Goal: Transaction & Acquisition: Subscribe to service/newsletter

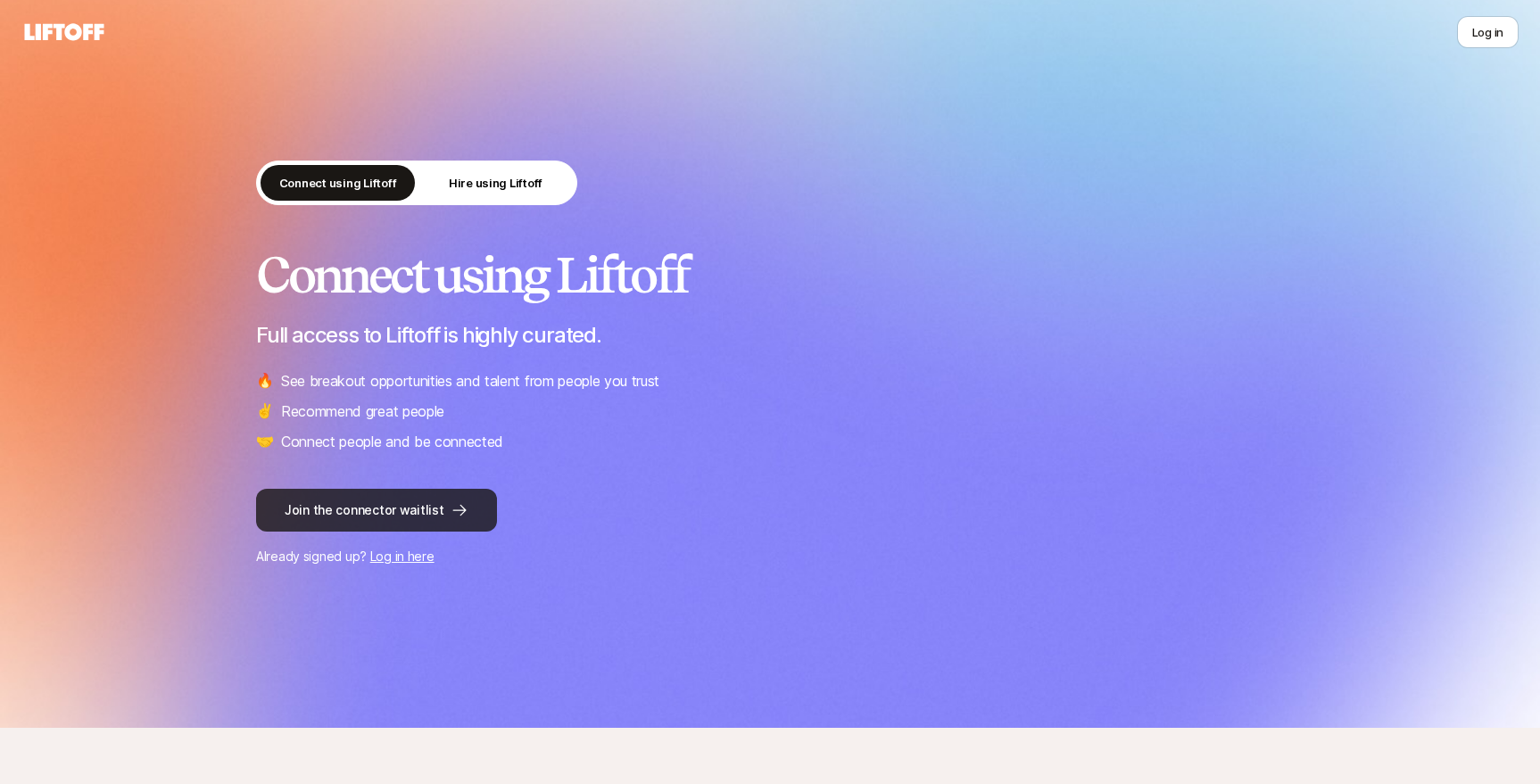
click at [338, 508] on button "Join the connector waitlist" at bounding box center [376, 510] width 241 height 43
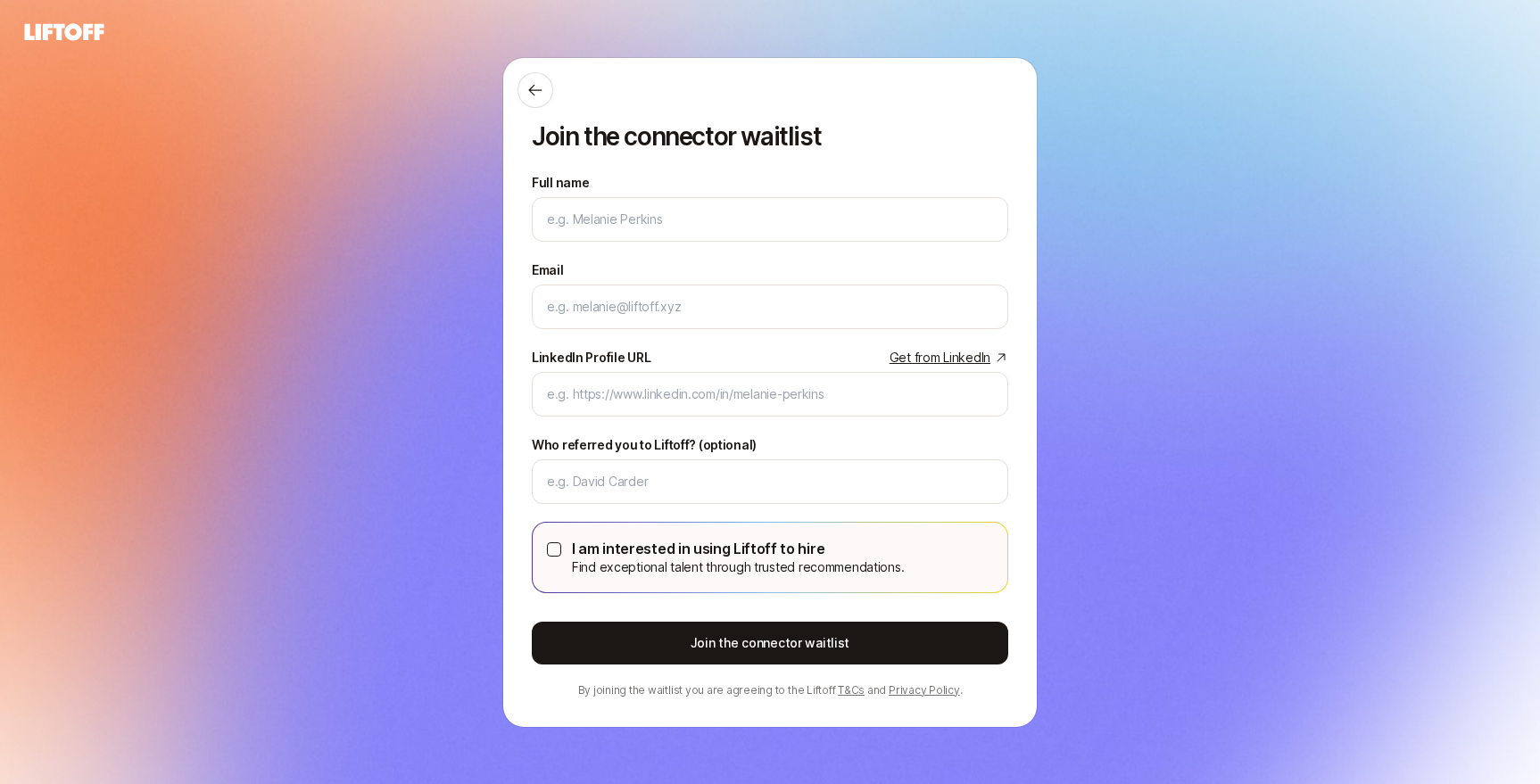
click at [919, 191] on div "Full name We'll use as your preferred name. Change" at bounding box center [770, 206] width 476 height 69
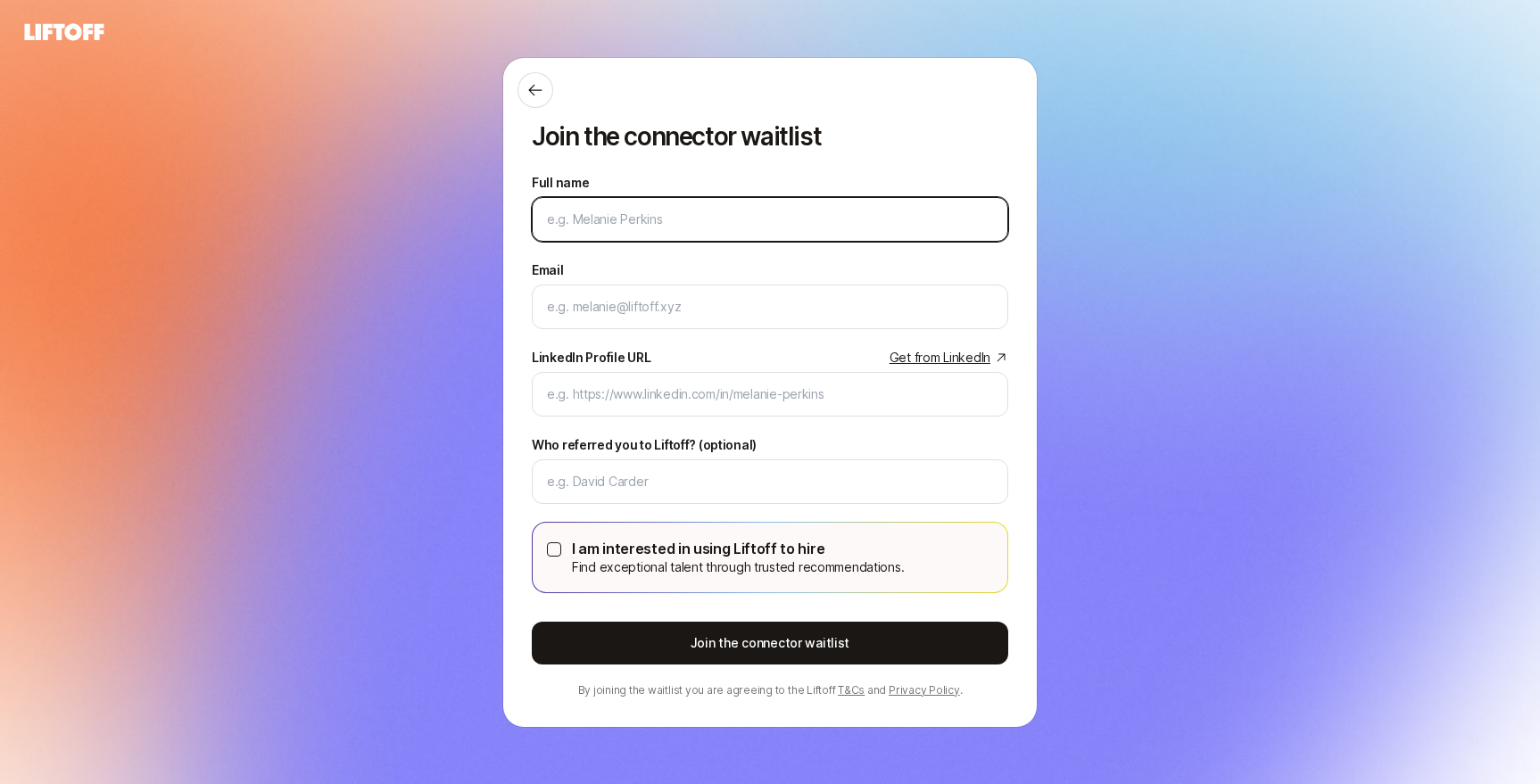
click at [882, 209] on input "Full name" at bounding box center [770, 219] width 446 height 21
type input "[PERSON_NAME]"
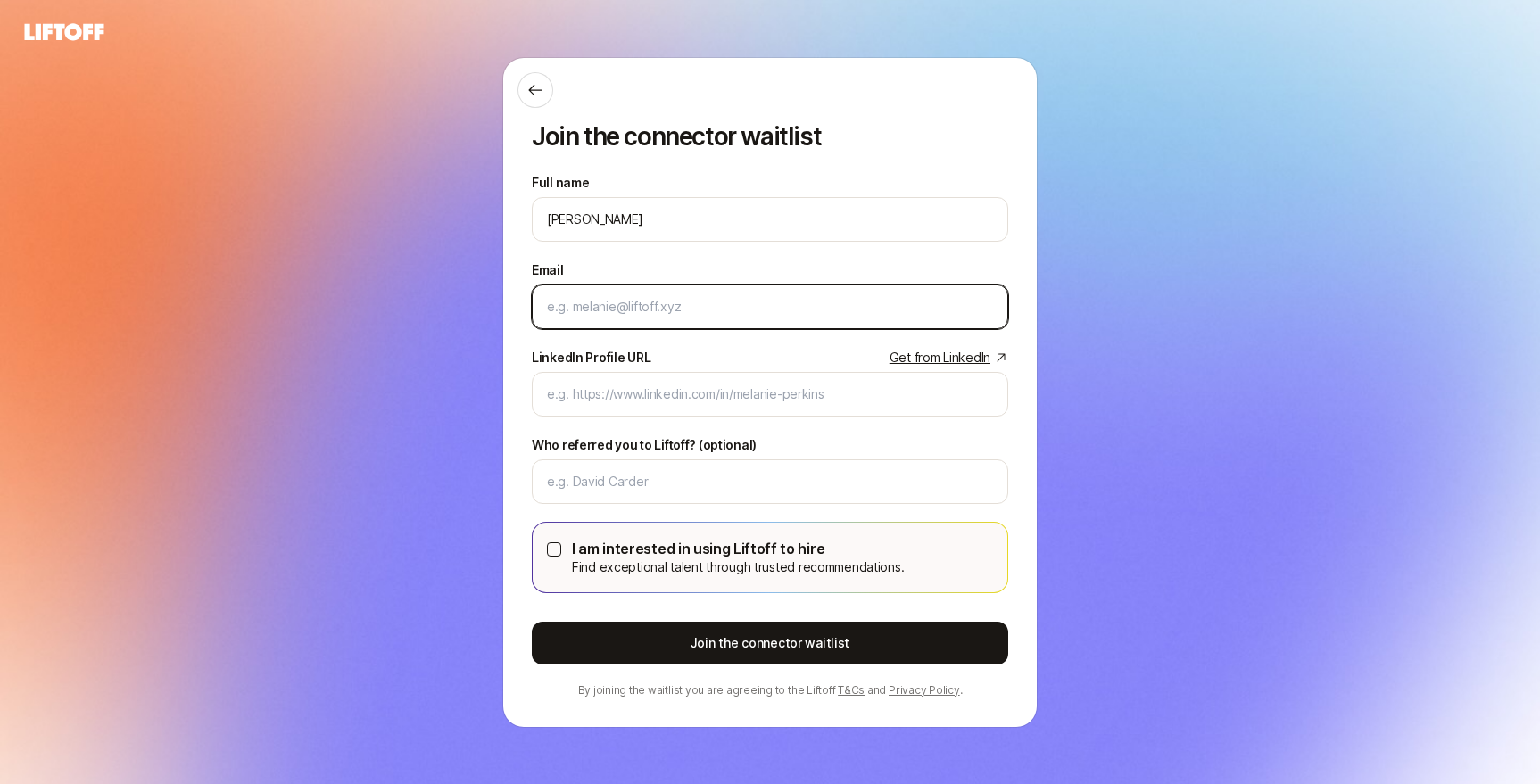
type input "[EMAIL_ADDRESS][DOMAIN_NAME]"
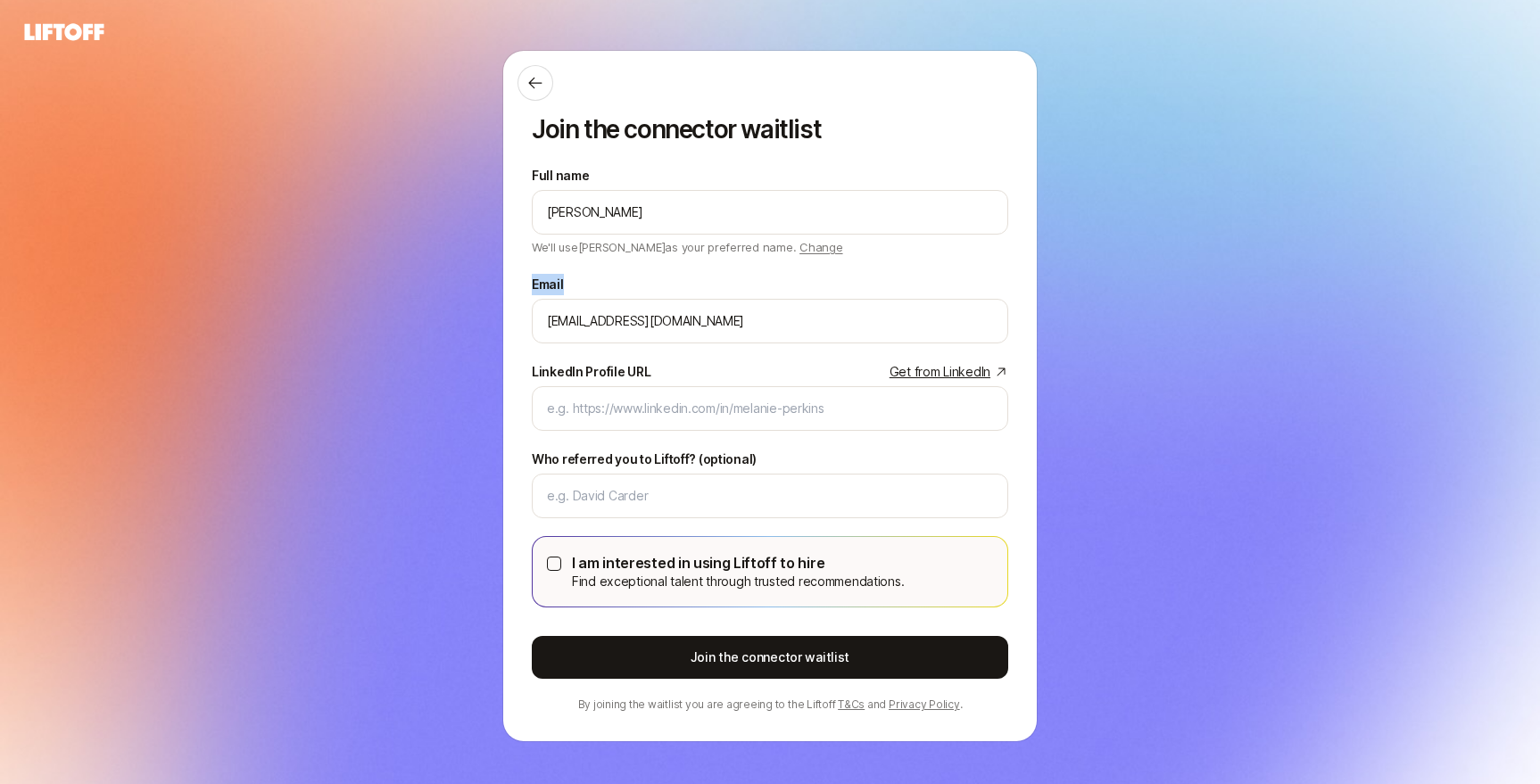
drag, startPoint x: 647, startPoint y: 298, endPoint x: 372, endPoint y: 251, distance: 279.0
click at [382, 254] on div "Join the connector waitlist Full name [PERSON_NAME] We'll use [PERSON_NAME] as …" at bounding box center [770, 396] width 1540 height 692
click at [667, 318] on input "[EMAIL_ADDRESS][DOMAIN_NAME]" at bounding box center [770, 321] width 446 height 21
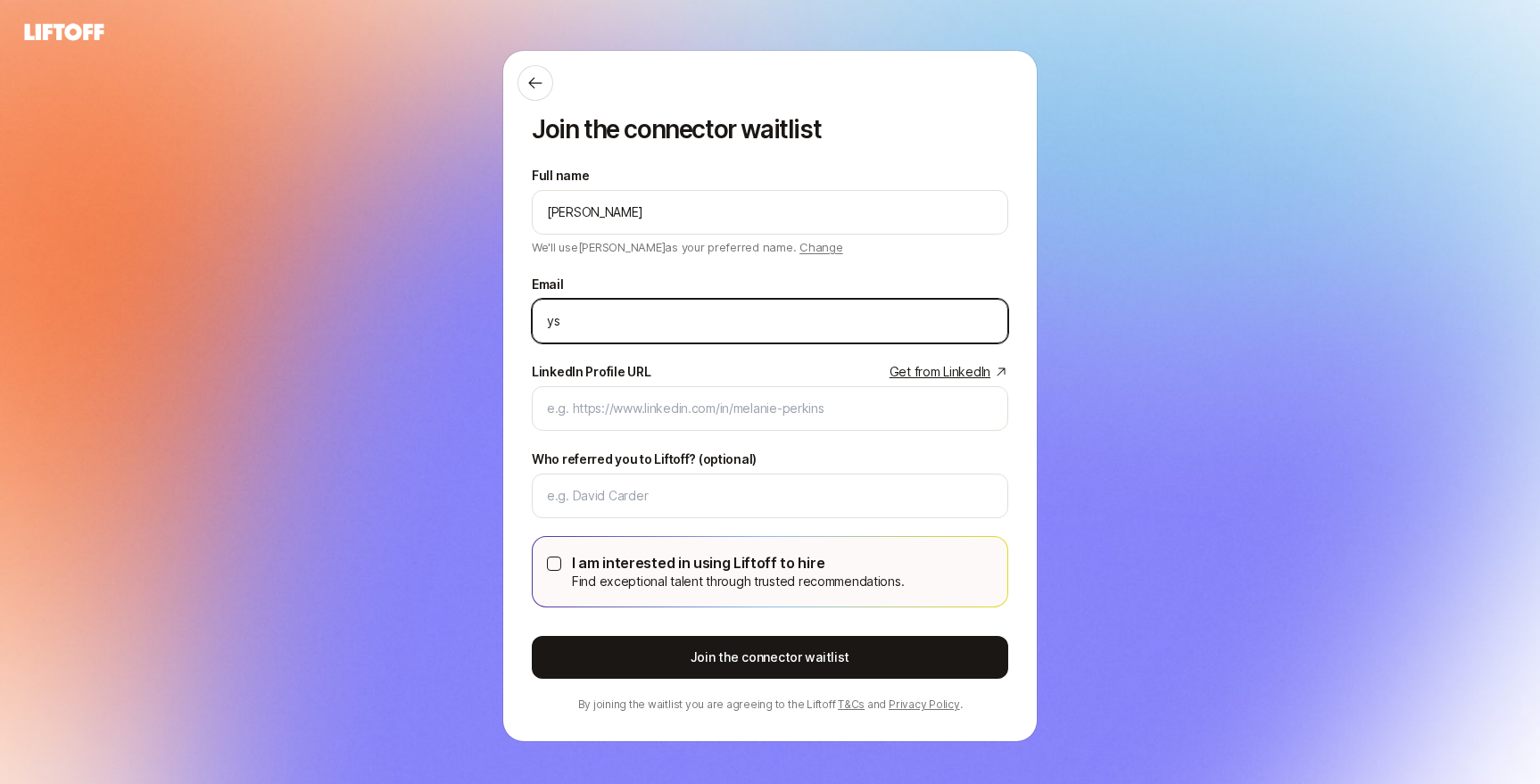
type input "y"
type input "[EMAIL_ADDRESS][DOMAIN_NAME]"
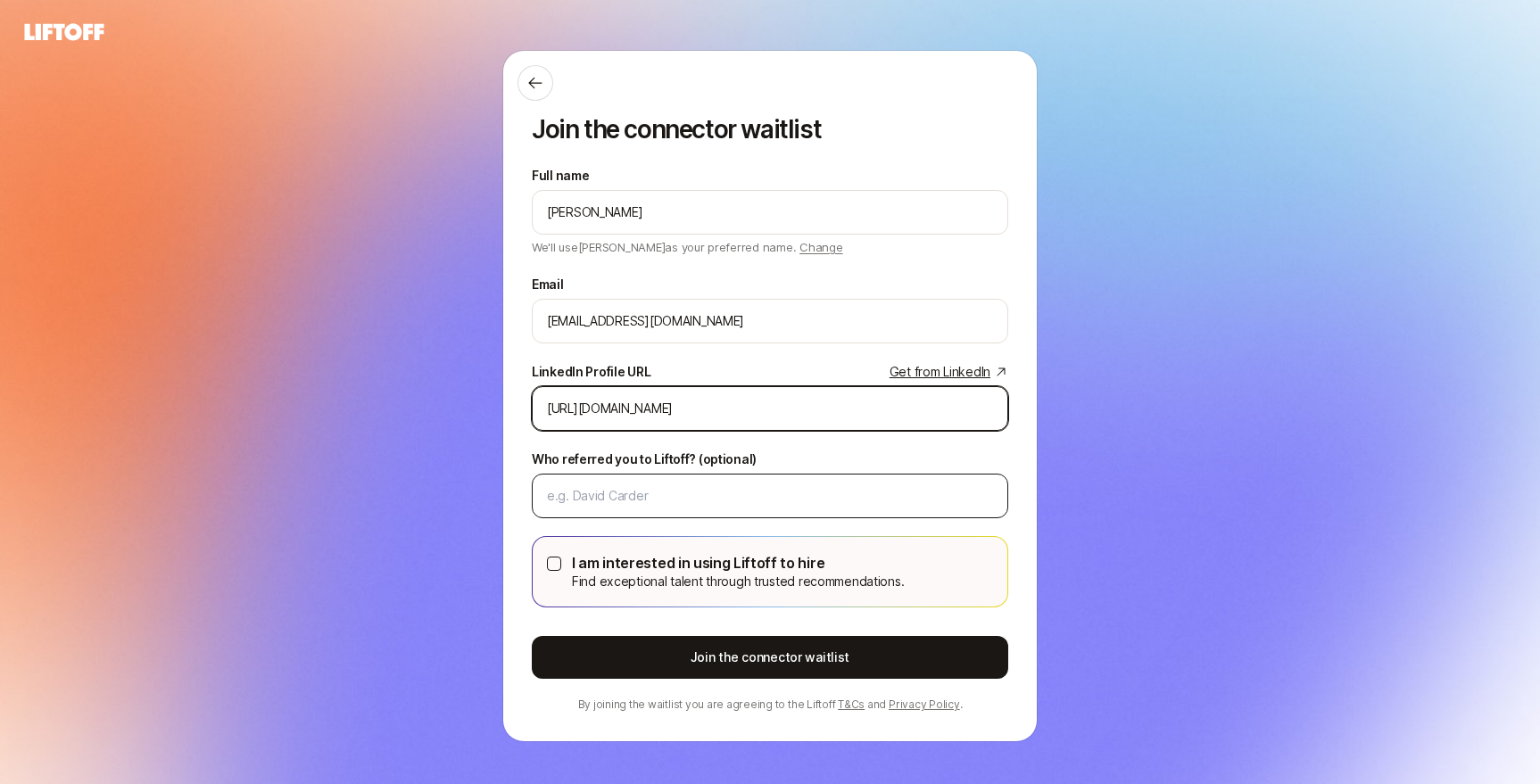
type input "[URL][DOMAIN_NAME]"
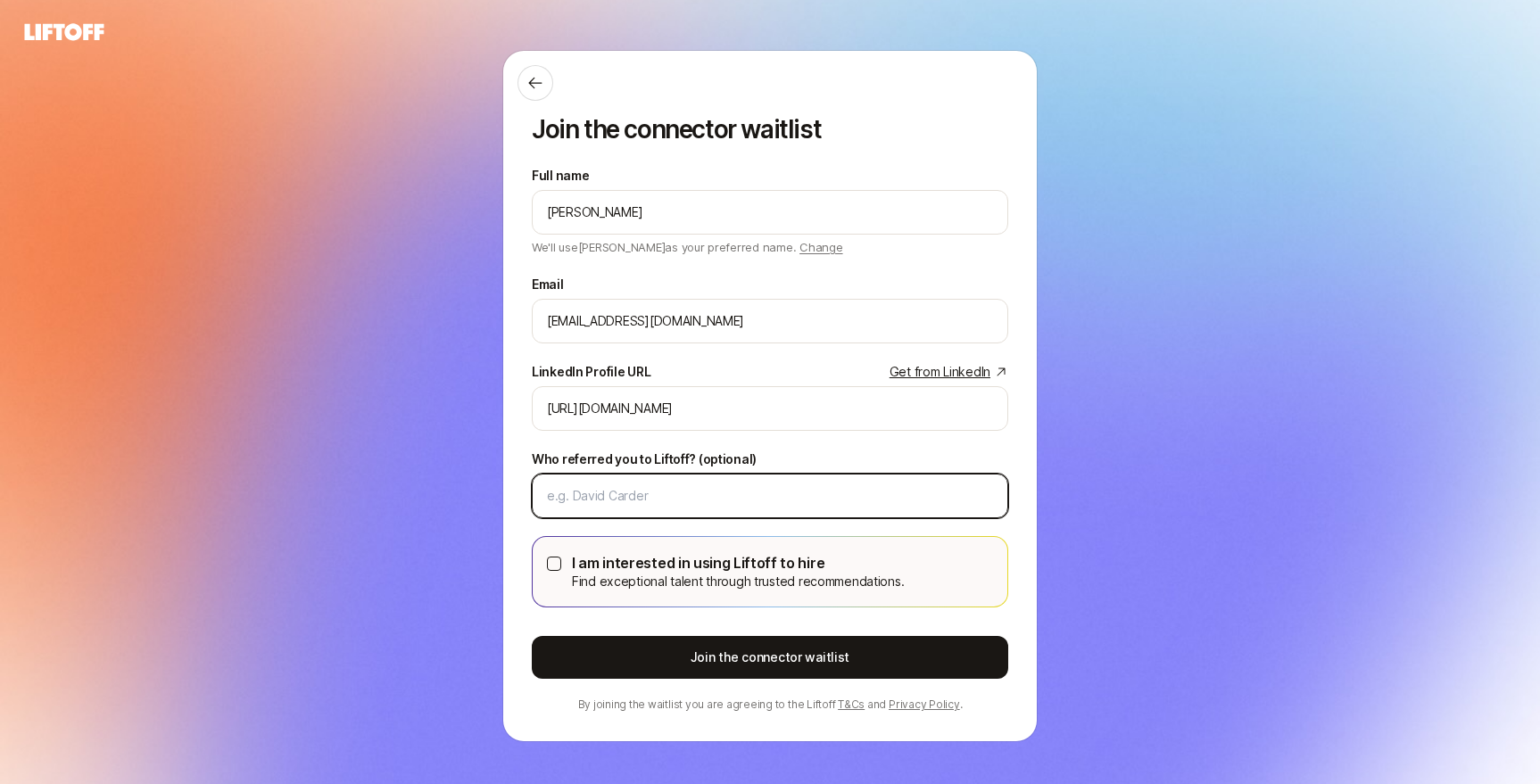
click at [726, 488] on input "Who referred you to Liftoff? (optional)" at bounding box center [770, 496] width 446 height 21
type input "[PERSON_NAME]"
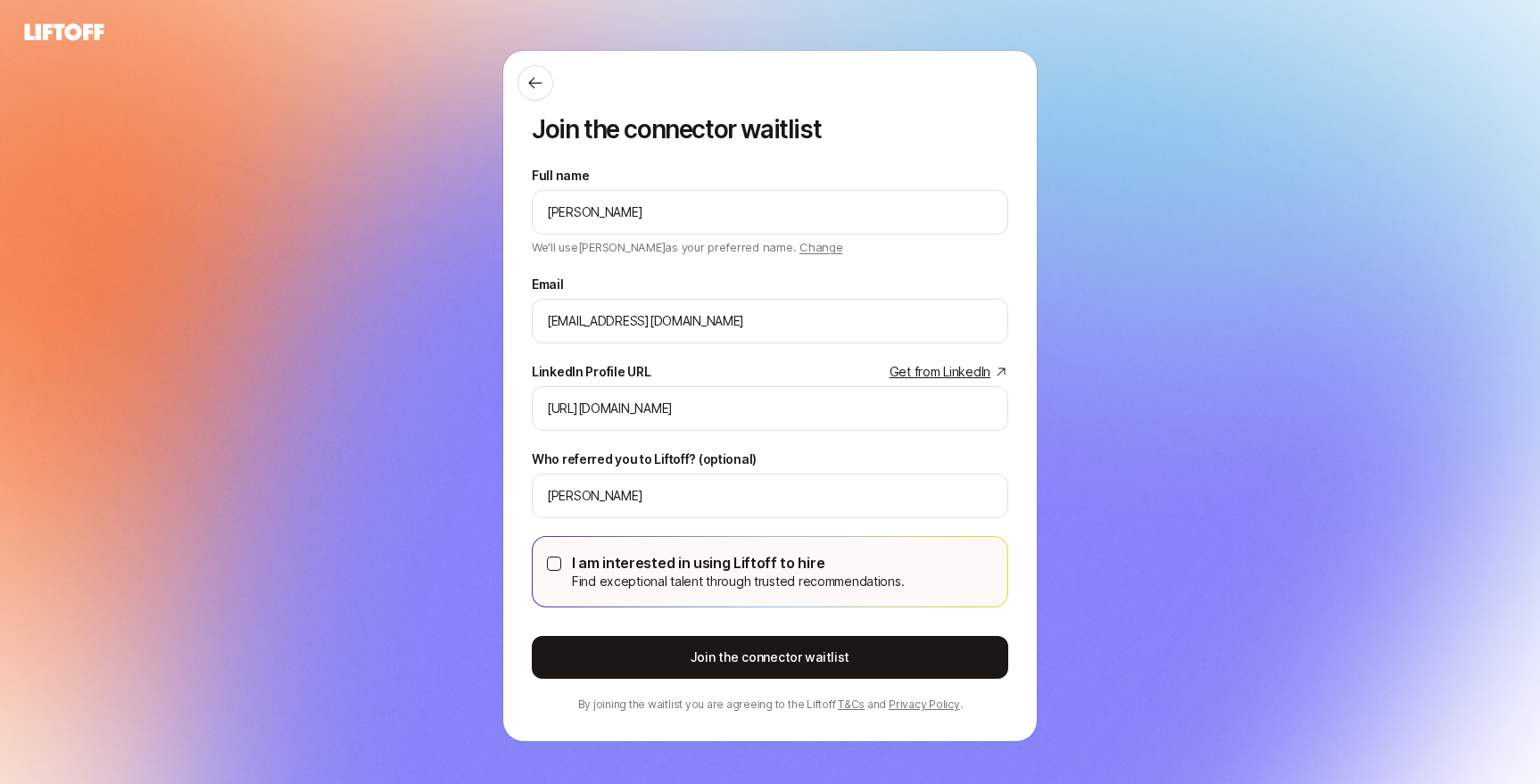
click at [455, 557] on div "Join the connector waitlist Full name [PERSON_NAME] We'll use [PERSON_NAME] as …" at bounding box center [770, 396] width 1540 height 692
click at [695, 220] on input "[PERSON_NAME]" at bounding box center [770, 212] width 446 height 21
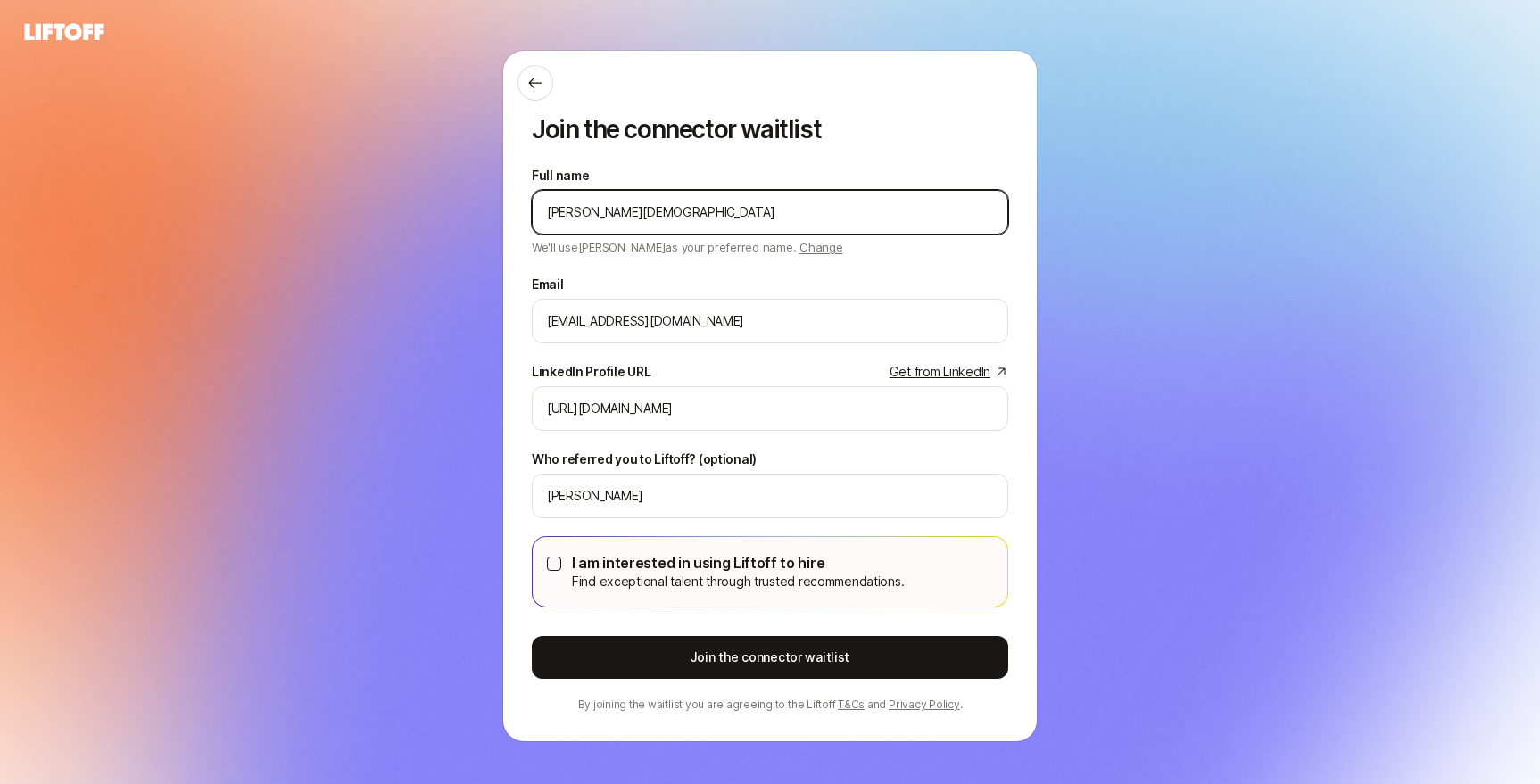
type input "[PERSON_NAME]"
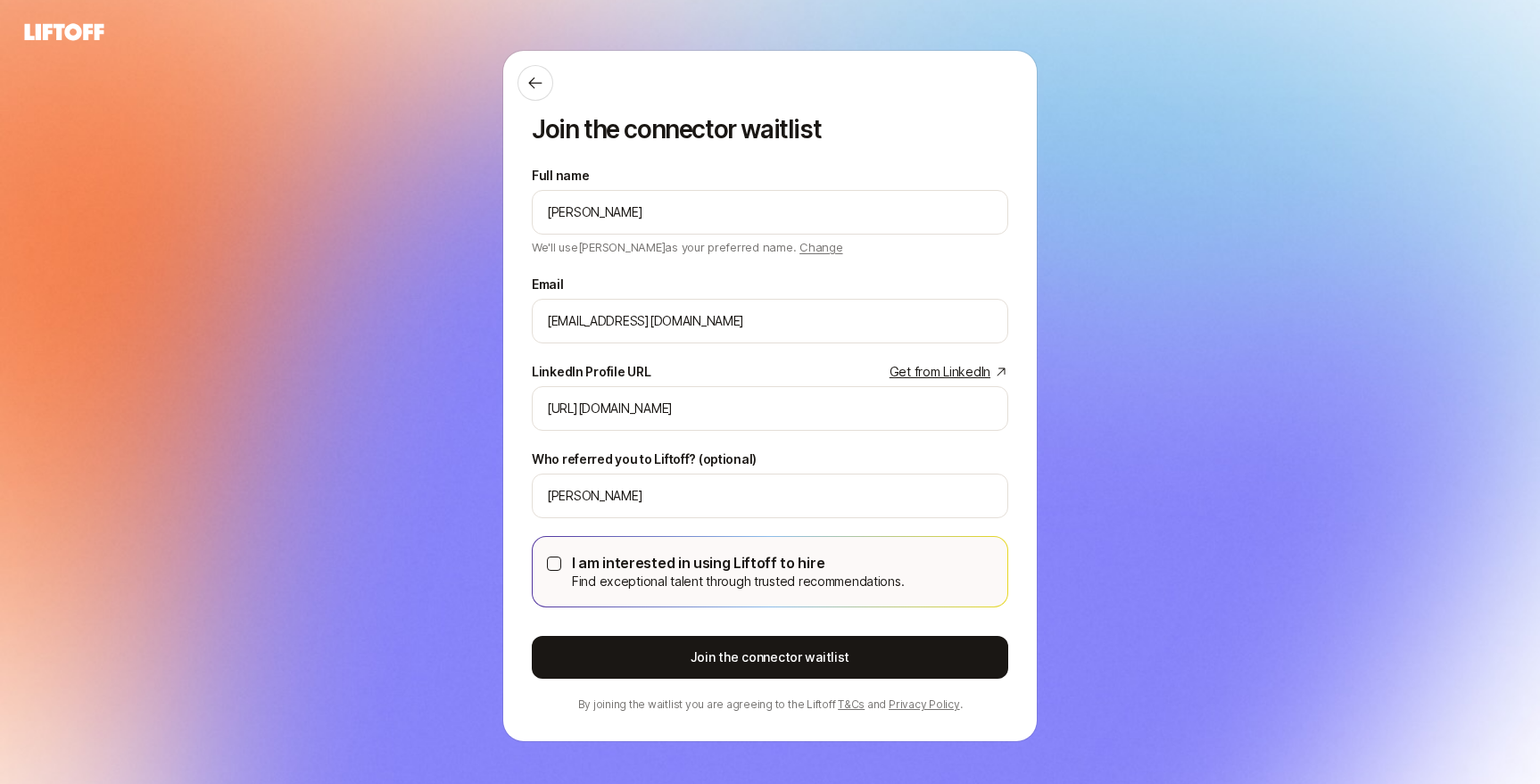
click at [365, 459] on div "Join the connector waitlist Full name [PERSON_NAME] We'll use [PERSON_NAME] as …" at bounding box center [770, 396] width 1540 height 692
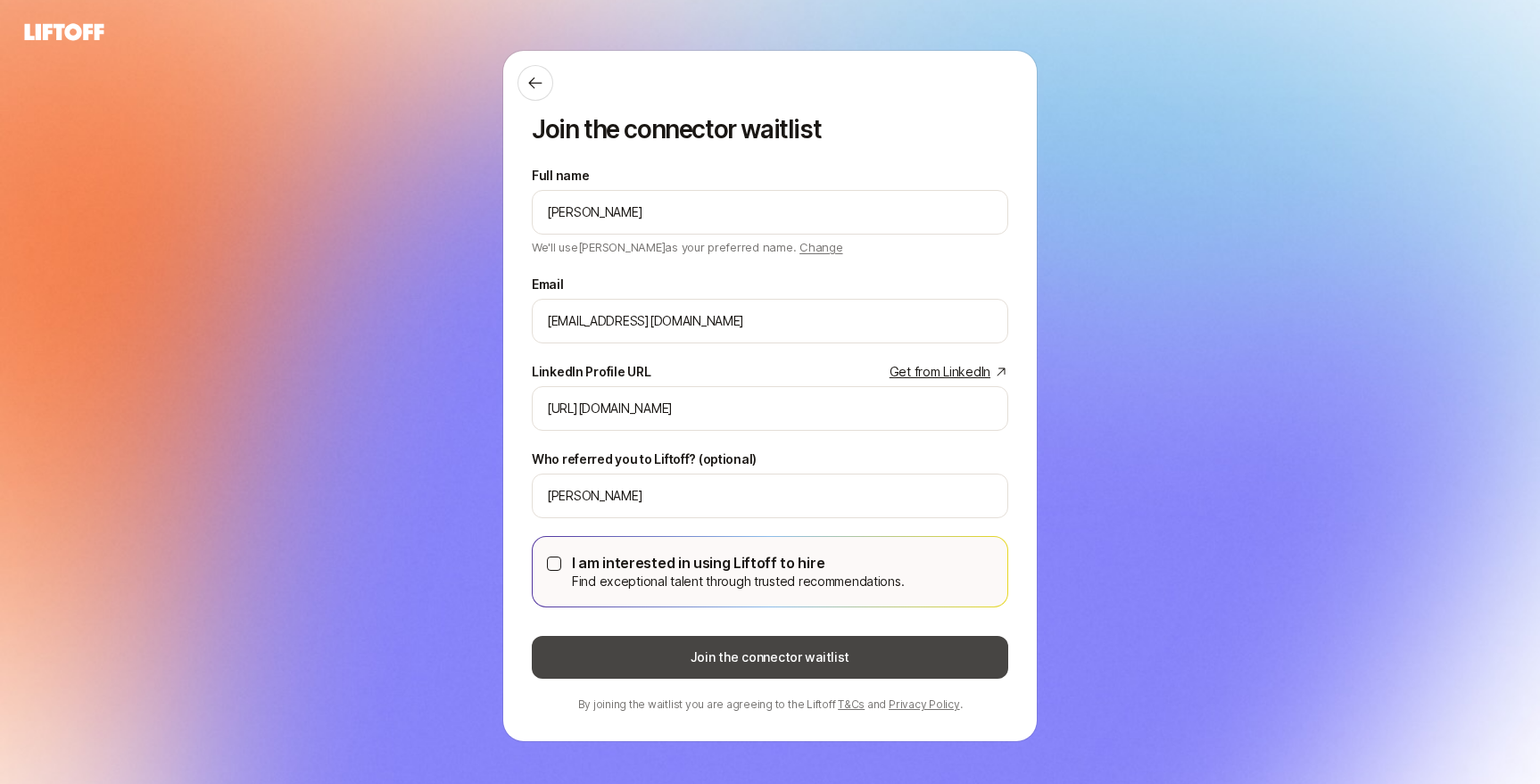
click at [637, 657] on button "Join the connector waitlist" at bounding box center [770, 657] width 476 height 43
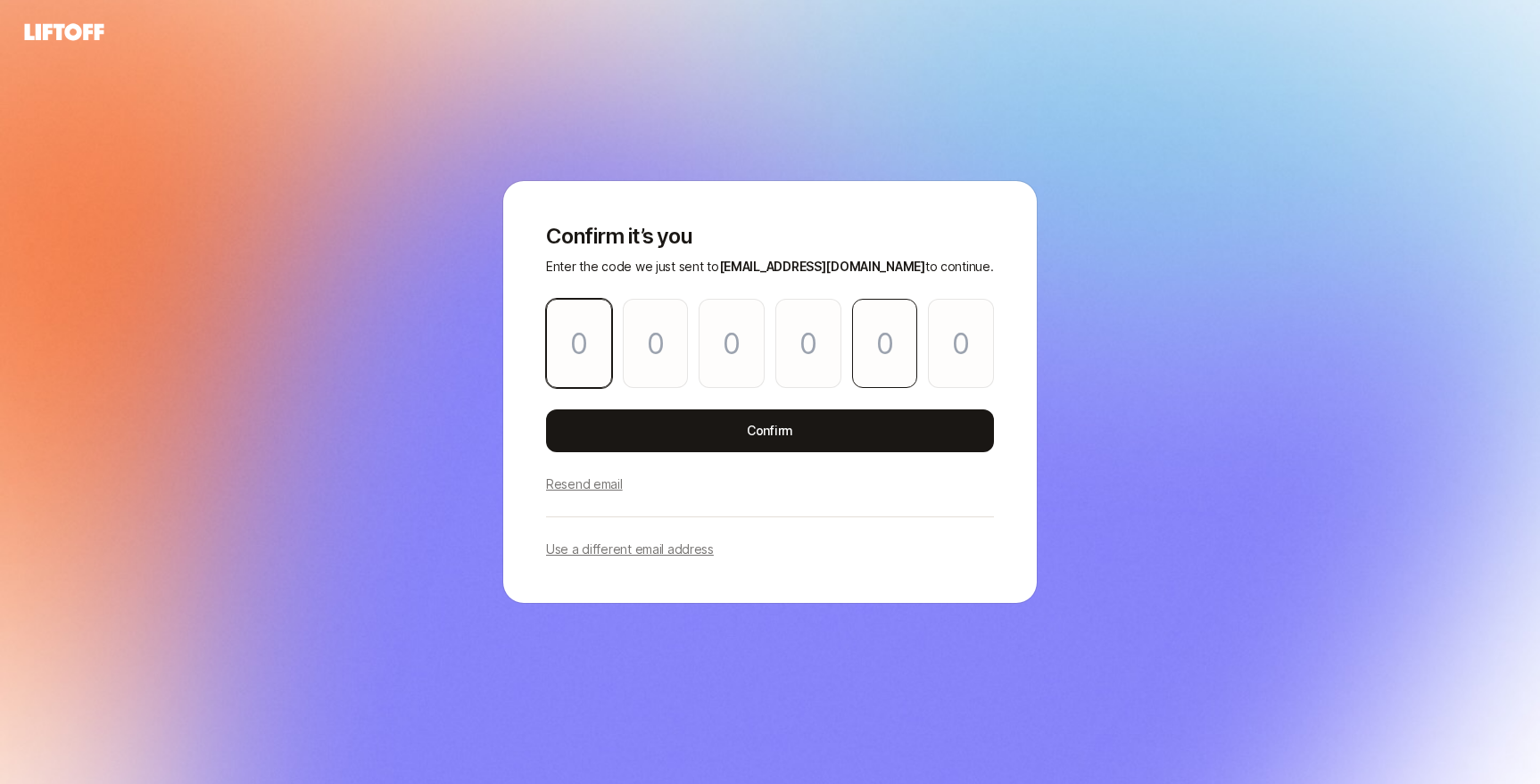
type input "6"
type input "2"
type input "4"
type input "3"
type input "5"
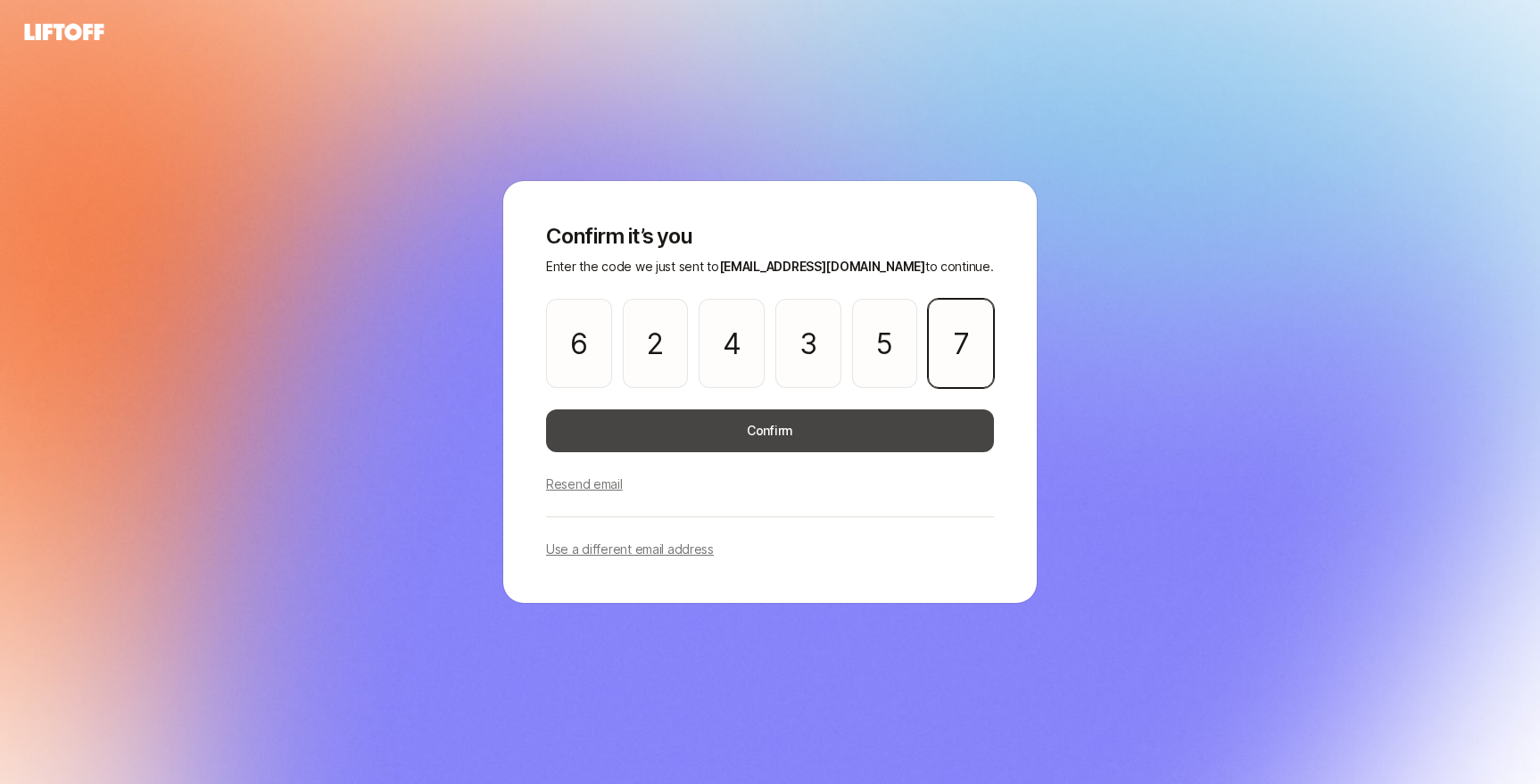
type input "7"
click at [785, 433] on button "Confirm" at bounding box center [770, 431] width 448 height 43
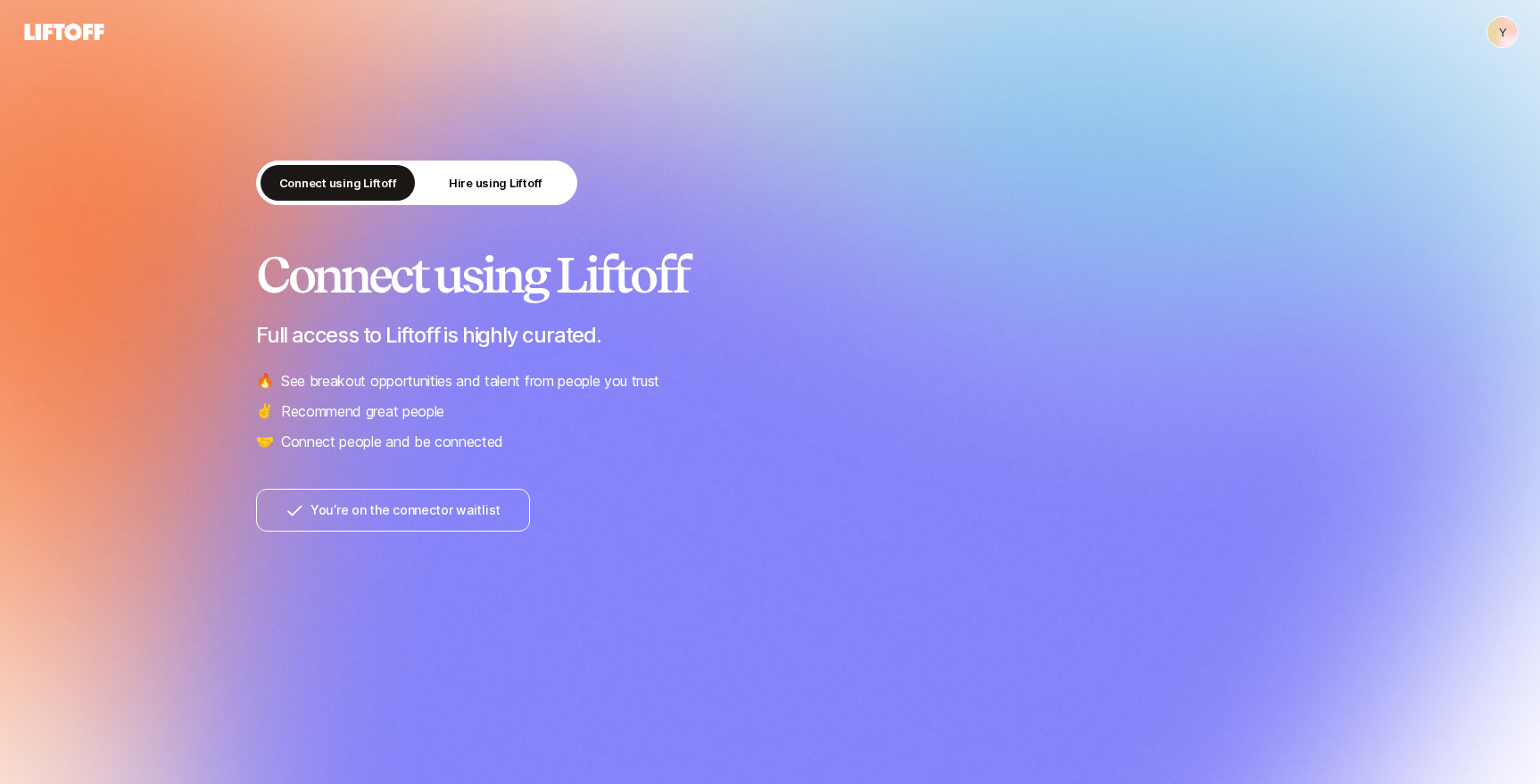
click at [405, 569] on div at bounding box center [770, 627] width 1029 height 190
